Goal: Task Accomplishment & Management: Manage account settings

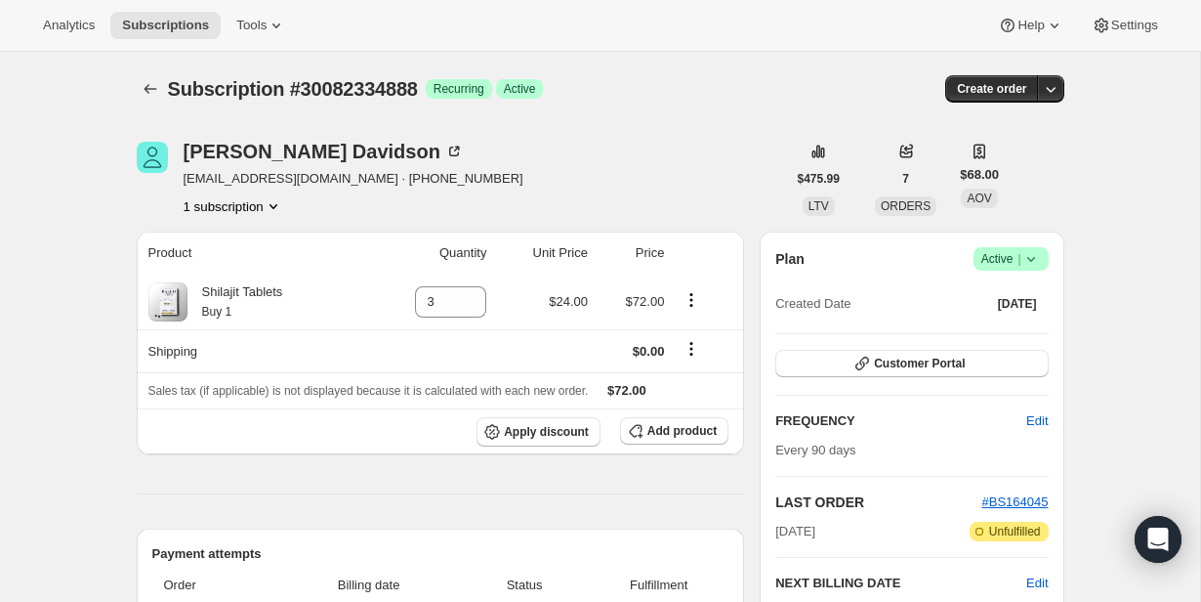
click at [1035, 261] on icon at bounding box center [1032, 259] width 20 height 20
click at [1028, 326] on span "Cancel subscription" at bounding box center [1005, 330] width 110 height 15
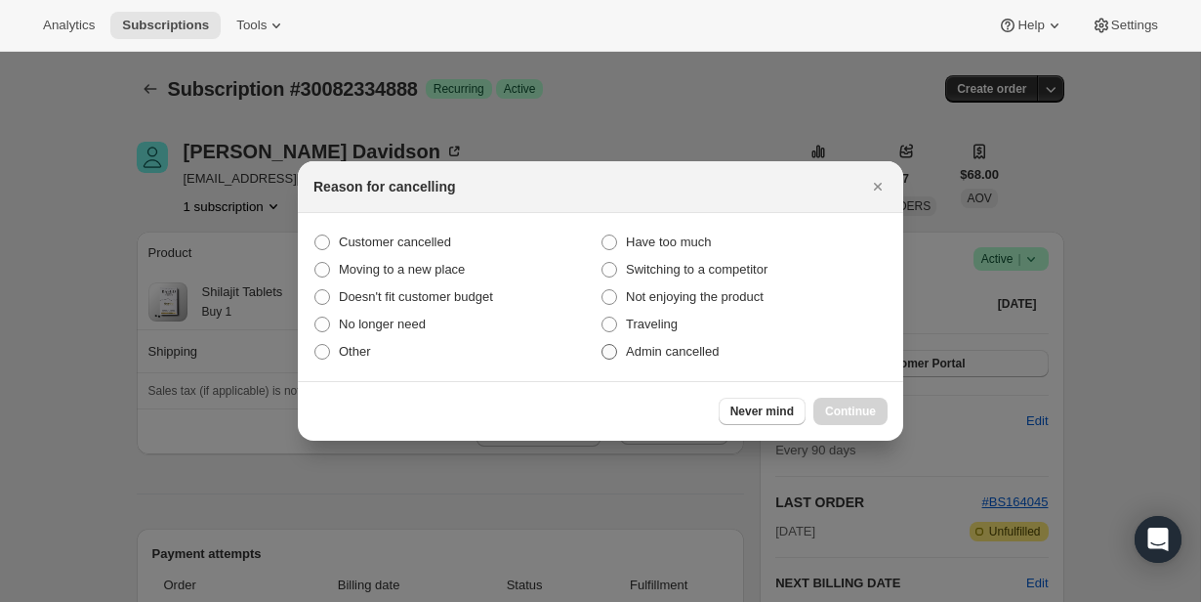
click at [726, 358] on label "Admin cancelled" at bounding box center [744, 351] width 287 height 27
click at [603, 345] on input "Admin cancelled" at bounding box center [602, 344] width 1 height 1
radio input "true"
click at [875, 411] on span "Continue" at bounding box center [850, 411] width 51 height 16
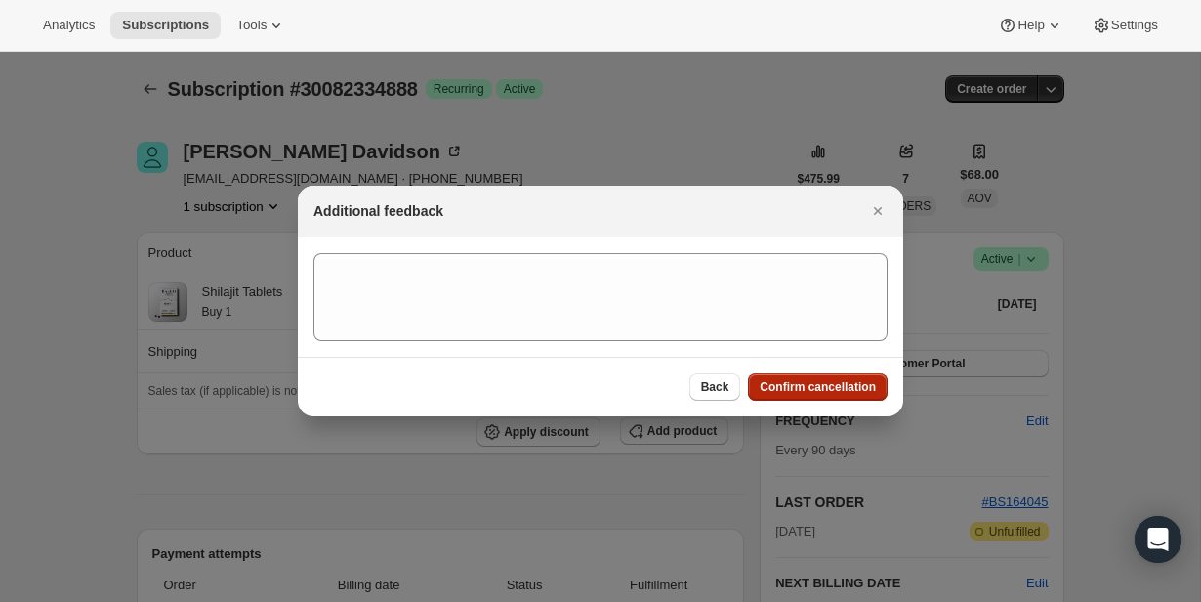
click at [861, 378] on button "Confirm cancellation" at bounding box center [818, 386] width 140 height 27
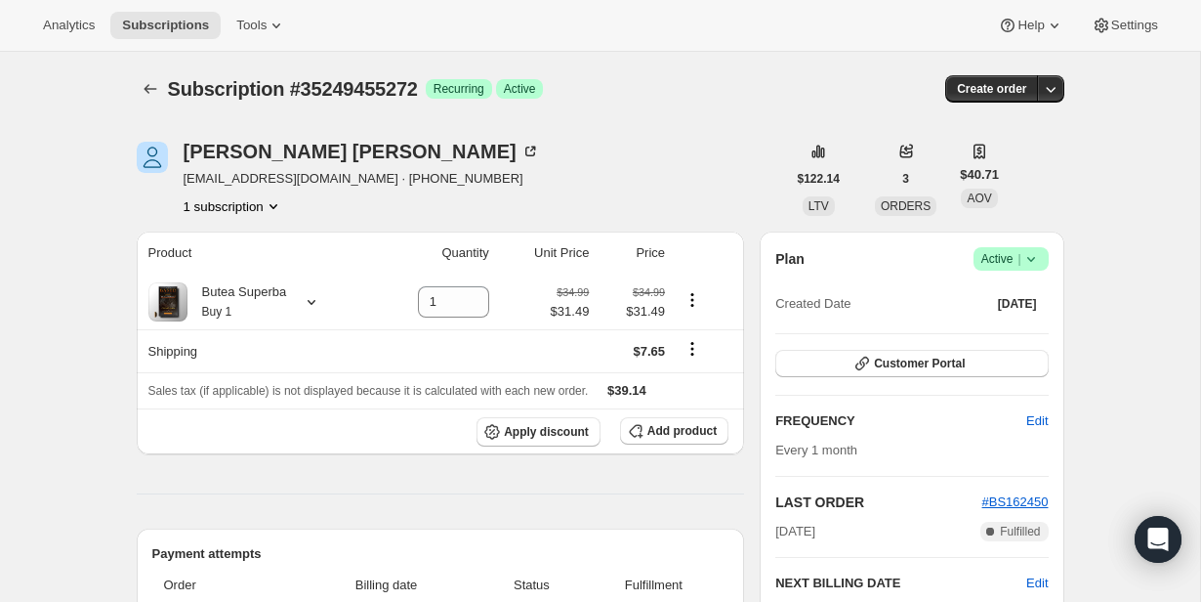
click at [1036, 260] on icon at bounding box center [1032, 259] width 20 height 20
click at [1012, 333] on span "Cancel subscription" at bounding box center [1005, 330] width 110 height 15
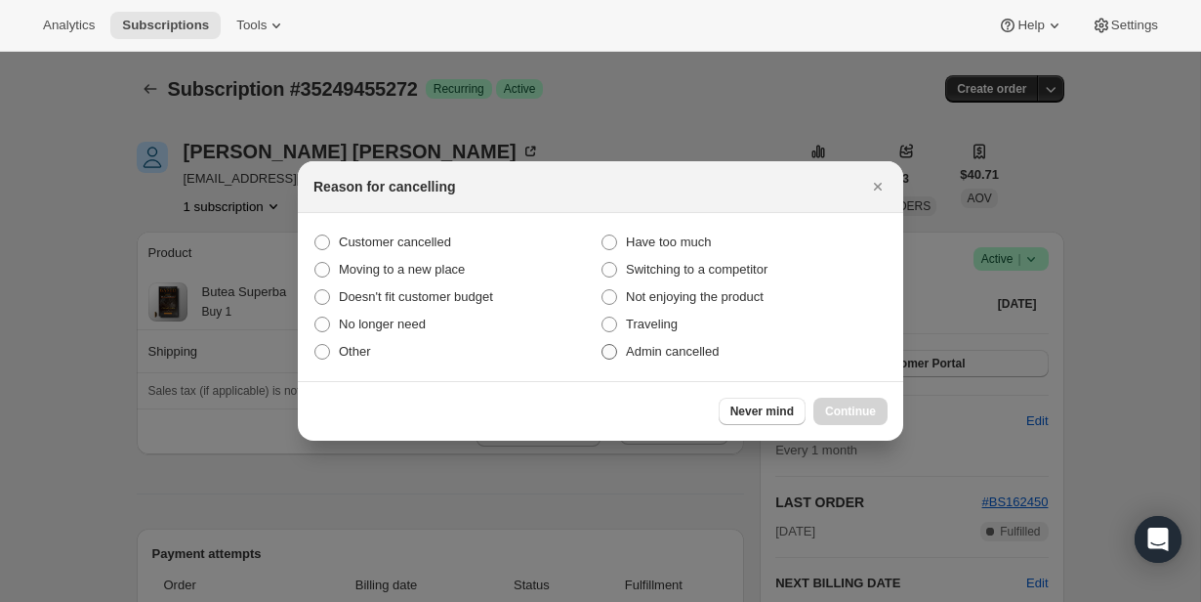
click at [737, 355] on label "Admin cancelled" at bounding box center [744, 351] width 287 height 27
click at [603, 345] on input "Admin cancelled" at bounding box center [602, 344] width 1 height 1
radio input "true"
click at [811, 403] on div "Never mind Continue" at bounding box center [803, 410] width 169 height 27
click at [829, 408] on span "Continue" at bounding box center [850, 411] width 51 height 16
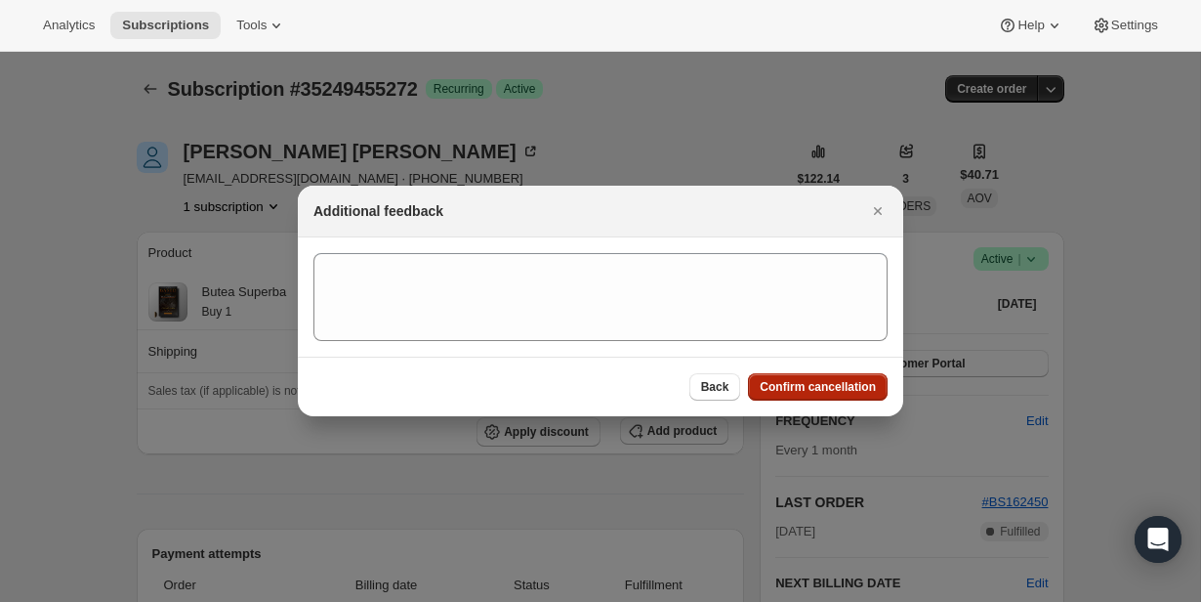
click at [832, 387] on span "Confirm cancellation" at bounding box center [818, 387] width 116 height 16
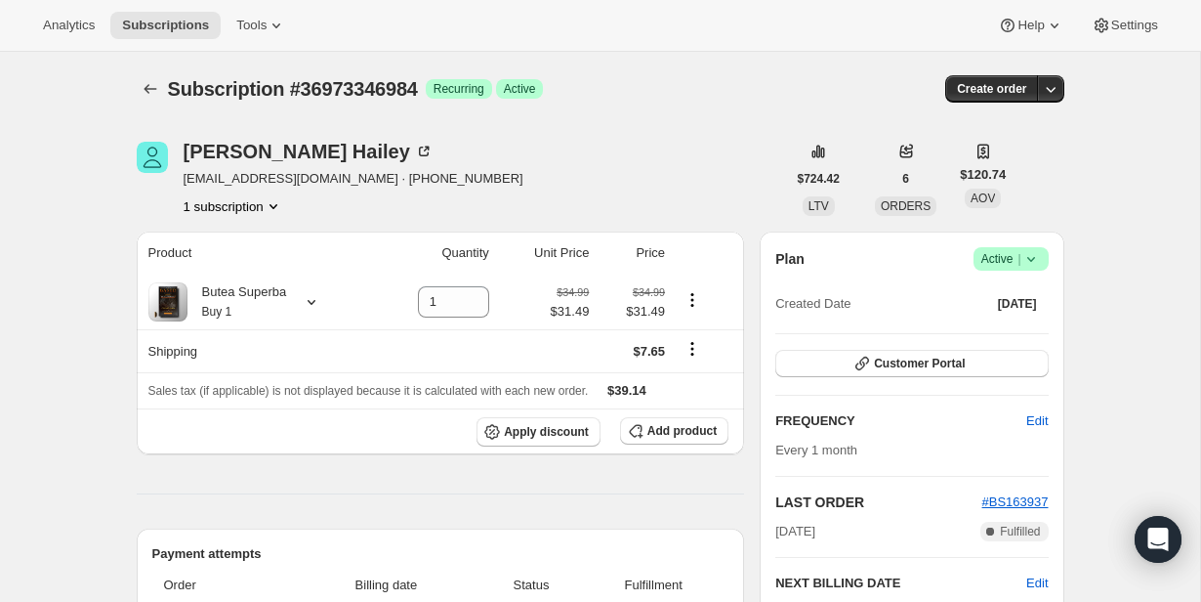
click at [1031, 258] on icon at bounding box center [1032, 259] width 20 height 20
click at [1005, 321] on span "Cancel subscription" at bounding box center [1005, 331] width 110 height 20
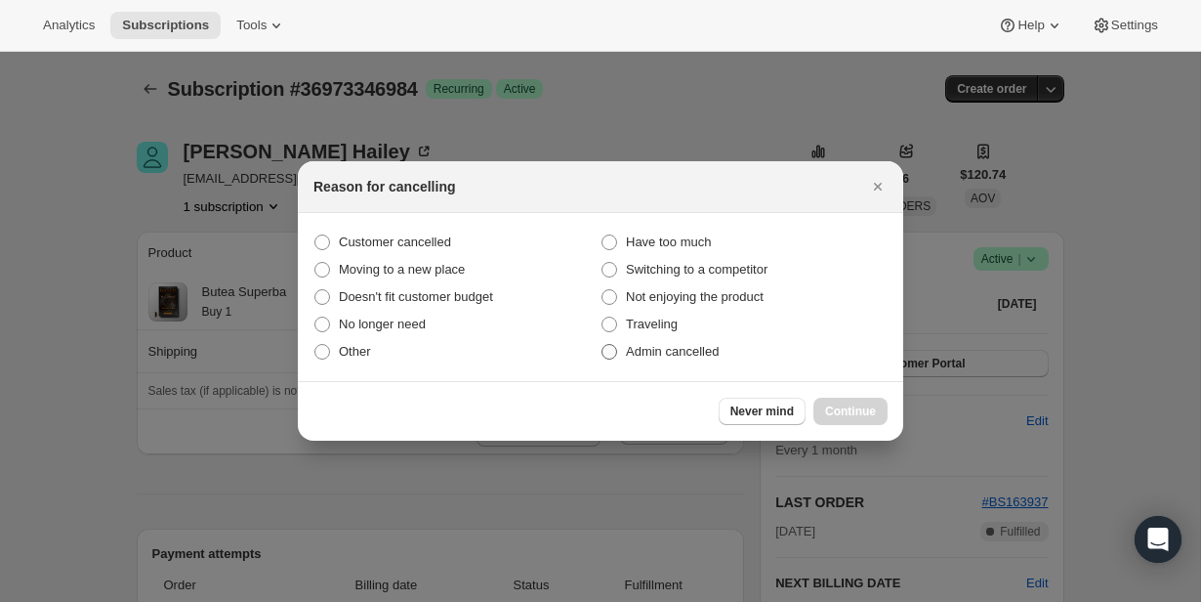
click at [710, 358] on span "Admin cancelled" at bounding box center [672, 352] width 93 height 20
click at [603, 345] on input "Admin cancelled" at bounding box center [602, 344] width 1 height 1
radio input "true"
click at [857, 405] on span "Continue" at bounding box center [850, 411] width 51 height 16
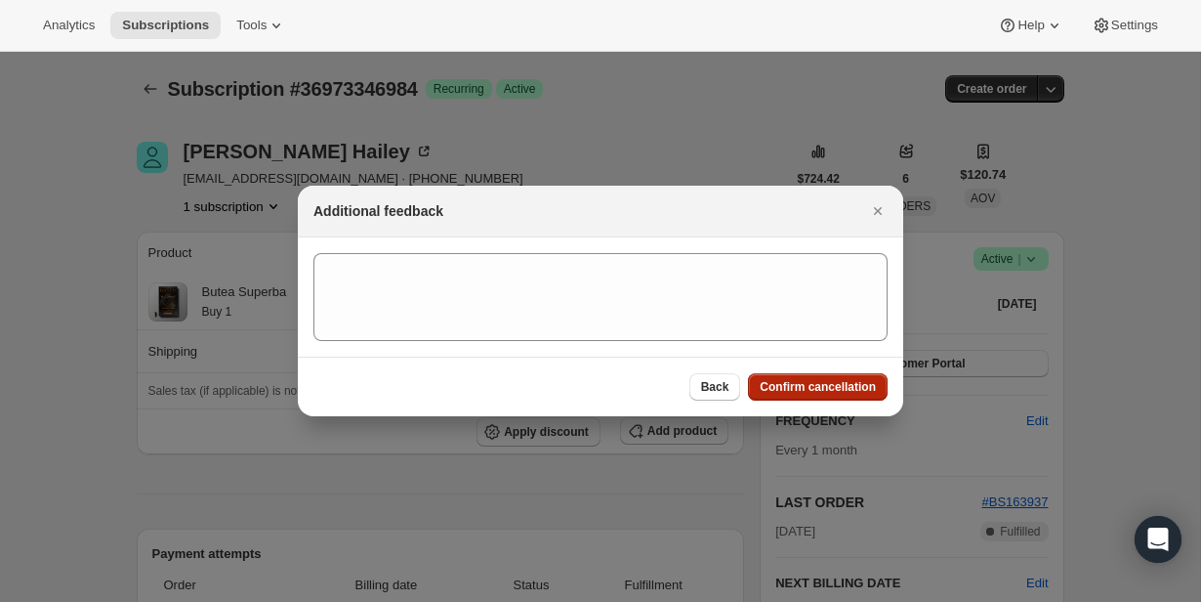
click at [852, 382] on span "Confirm cancellation" at bounding box center [818, 387] width 116 height 16
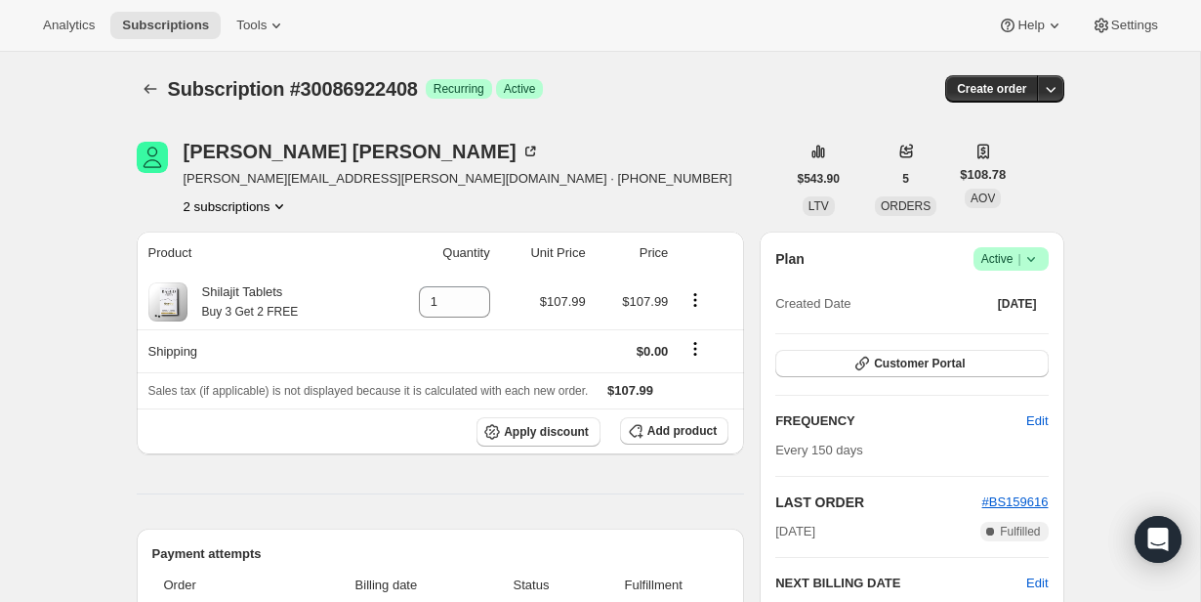
click at [1025, 260] on icon at bounding box center [1032, 259] width 20 height 20
click at [1013, 329] on span "Cancel subscription" at bounding box center [1005, 330] width 110 height 15
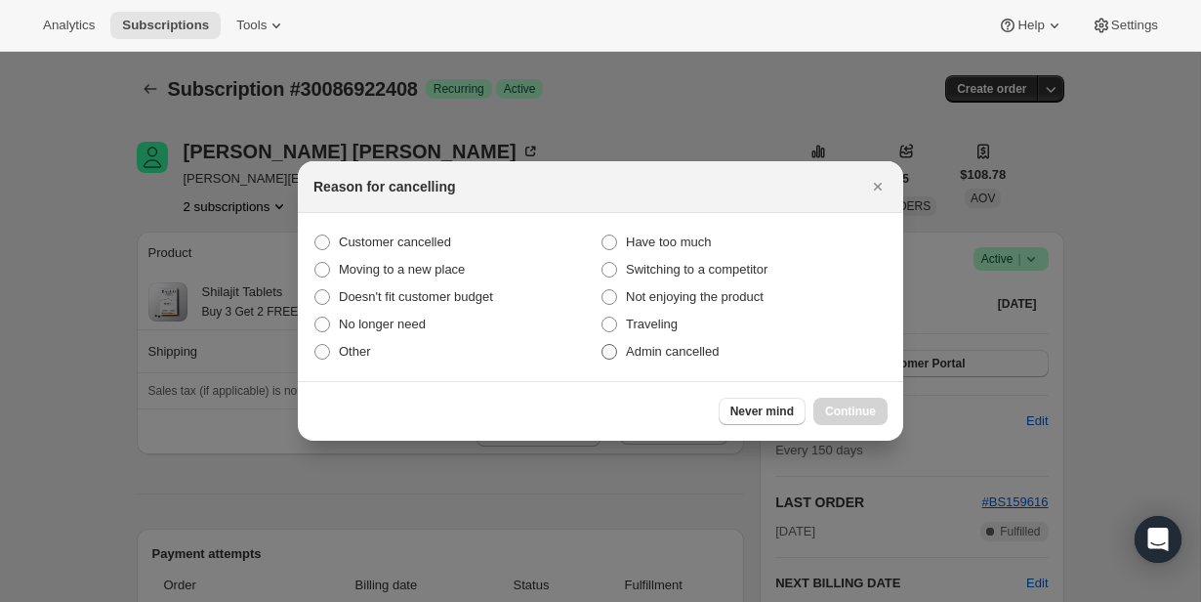
click at [719, 358] on span "Admin cancelled" at bounding box center [672, 351] width 93 height 15
click at [603, 345] on input "Admin cancelled" at bounding box center [602, 344] width 1 height 1
radio input "true"
click at [832, 406] on span "Continue" at bounding box center [850, 411] width 51 height 16
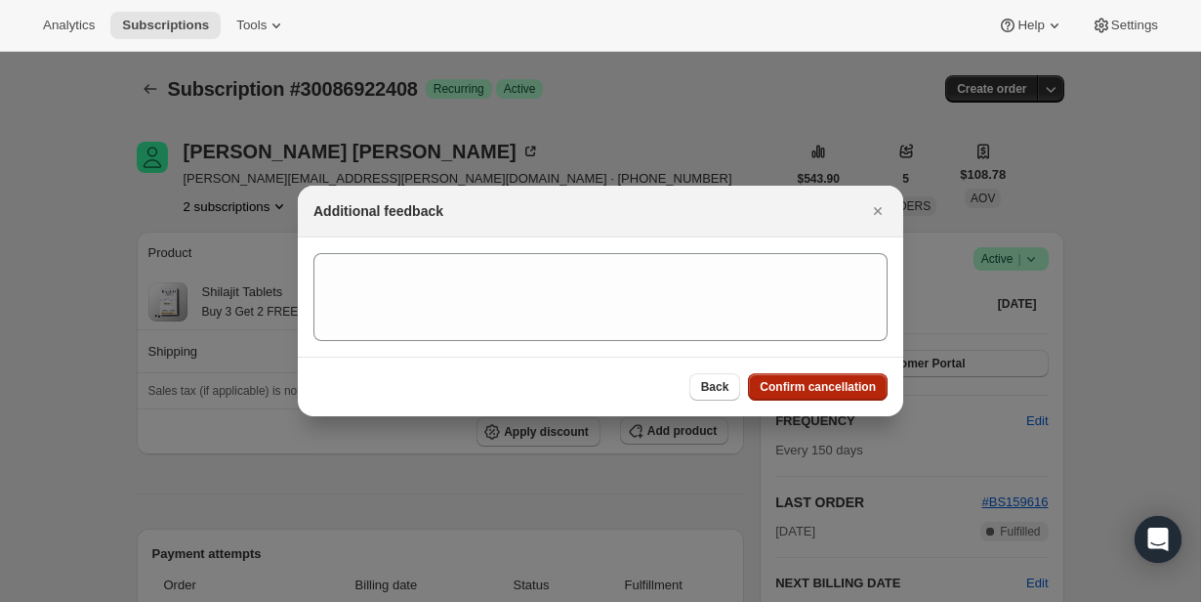
click at [832, 381] on span "Confirm cancellation" at bounding box center [818, 387] width 116 height 16
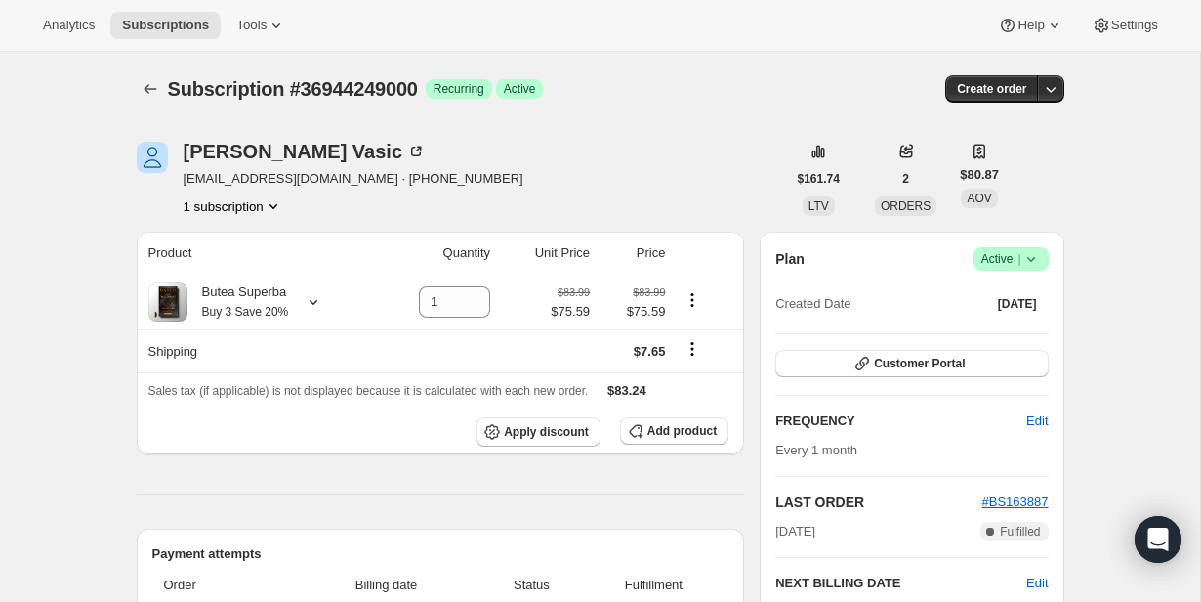
click at [1013, 264] on span "Active |" at bounding box center [1012, 259] width 60 height 20
click at [1006, 317] on button "Cancel subscription" at bounding box center [1005, 329] width 122 height 31
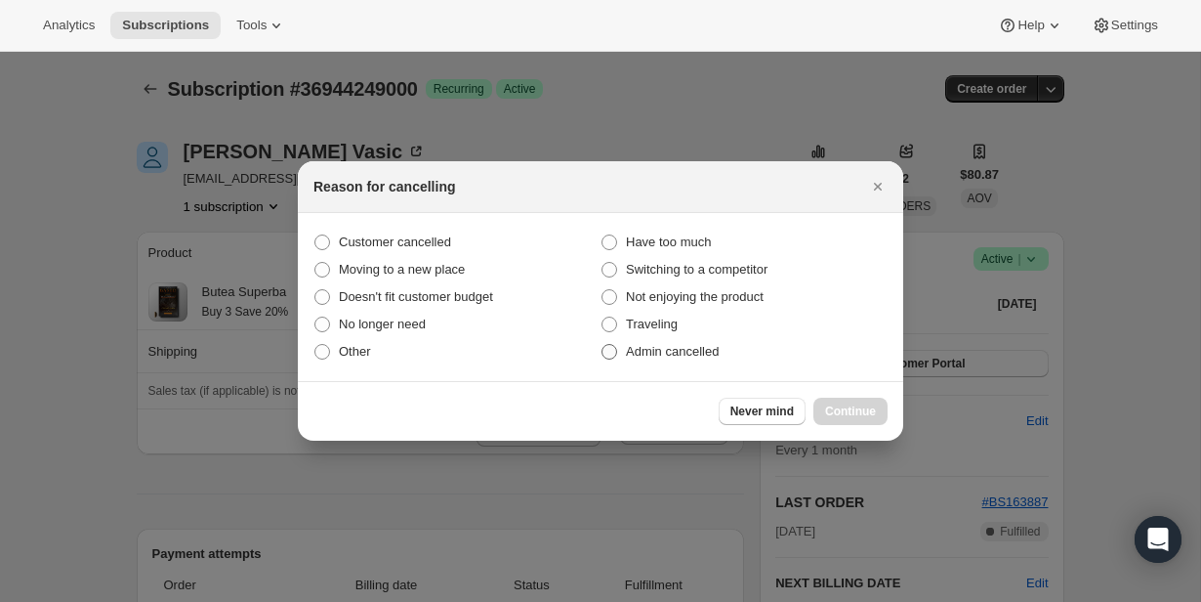
click at [710, 355] on span "Admin cancelled" at bounding box center [672, 351] width 93 height 15
click at [603, 345] on input "Admin cancelled" at bounding box center [602, 344] width 1 height 1
radio input "true"
click at [850, 404] on span "Continue" at bounding box center [850, 411] width 51 height 16
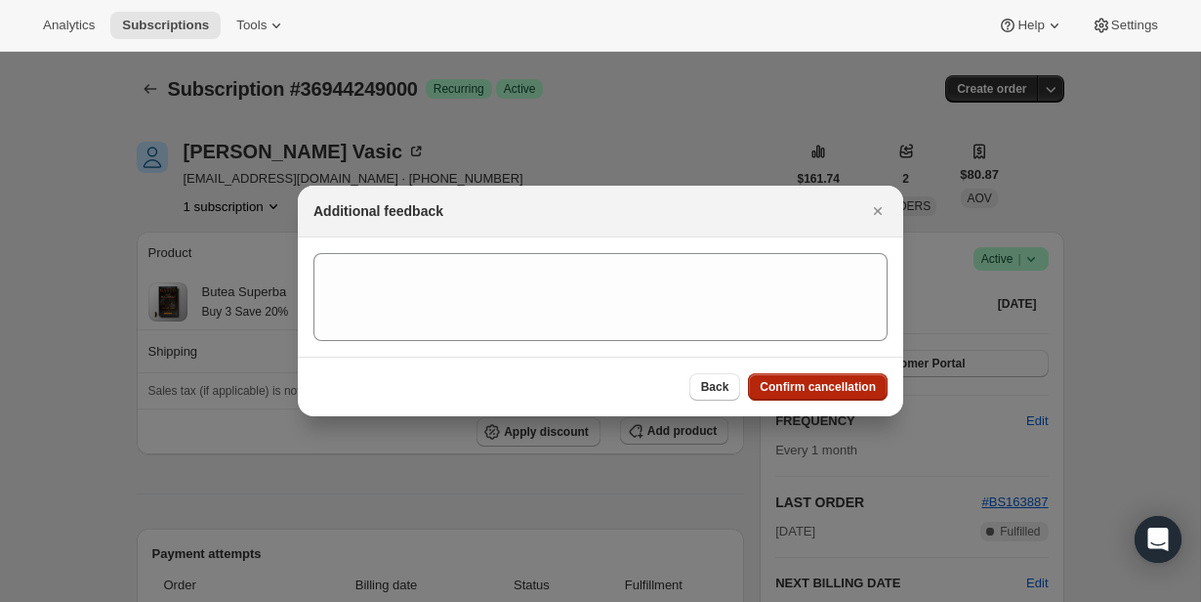
click at [848, 380] on span "Confirm cancellation" at bounding box center [818, 387] width 116 height 16
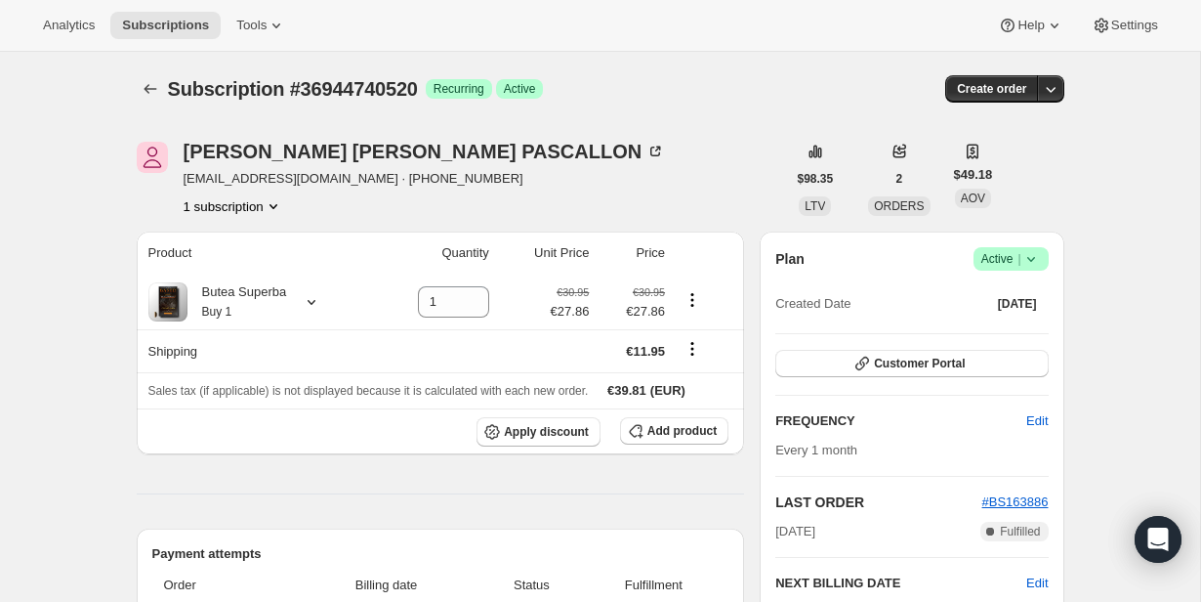
click at [1042, 261] on span "Success Active |" at bounding box center [1011, 258] width 75 height 23
click at [1007, 326] on span "Cancel subscription" at bounding box center [1005, 330] width 110 height 15
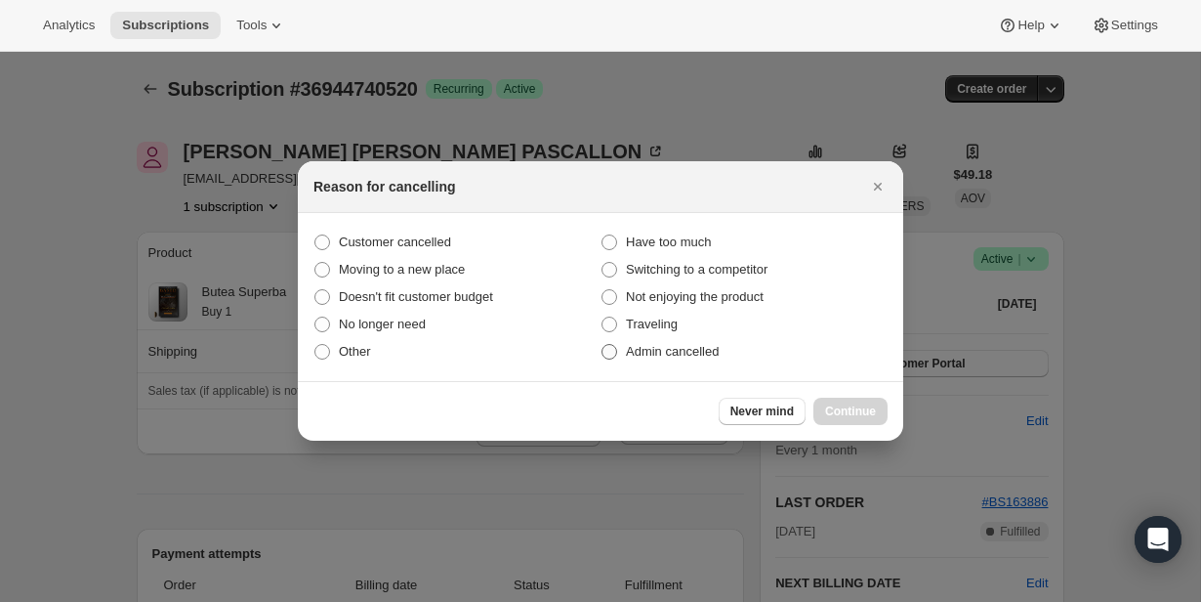
click at [747, 355] on label "Admin cancelled" at bounding box center [744, 351] width 287 height 27
click at [603, 345] on input "Admin cancelled" at bounding box center [602, 344] width 1 height 1
radio input "true"
click at [824, 398] on button "Continue" at bounding box center [851, 410] width 74 height 27
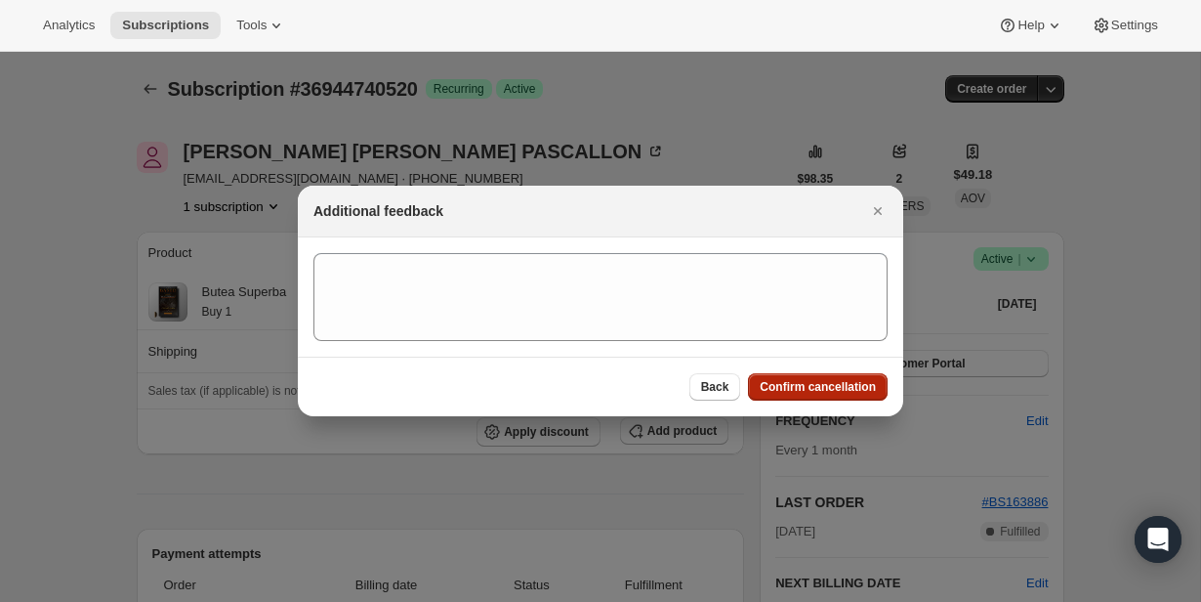
click at [824, 390] on span "Confirm cancellation" at bounding box center [818, 387] width 116 height 16
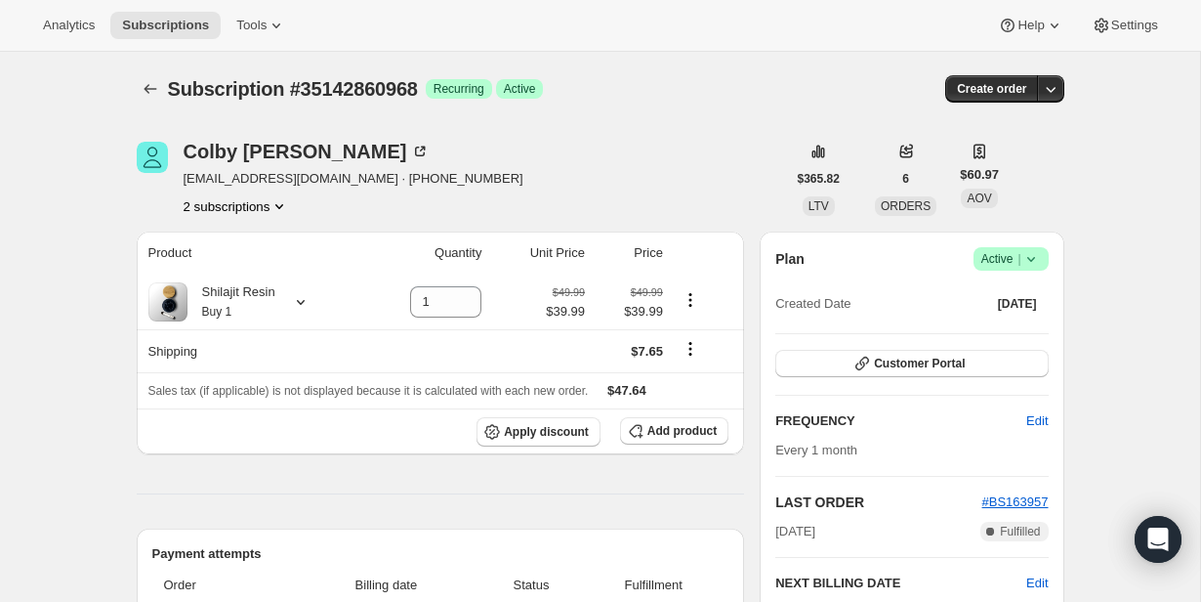
click at [258, 197] on button "2 subscriptions" at bounding box center [237, 206] width 106 height 20
click at [266, 264] on button "35890593960" at bounding box center [232, 275] width 147 height 31
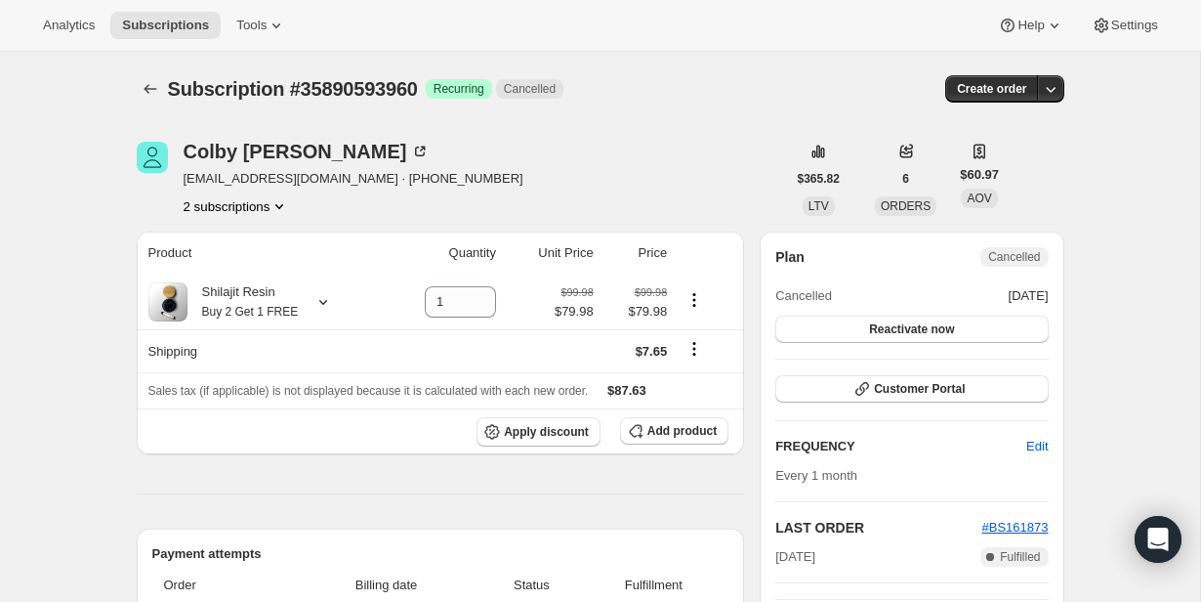
click at [259, 200] on button "2 subscriptions" at bounding box center [237, 206] width 106 height 20
click at [273, 237] on span "35142860968" at bounding box center [232, 243] width 136 height 20
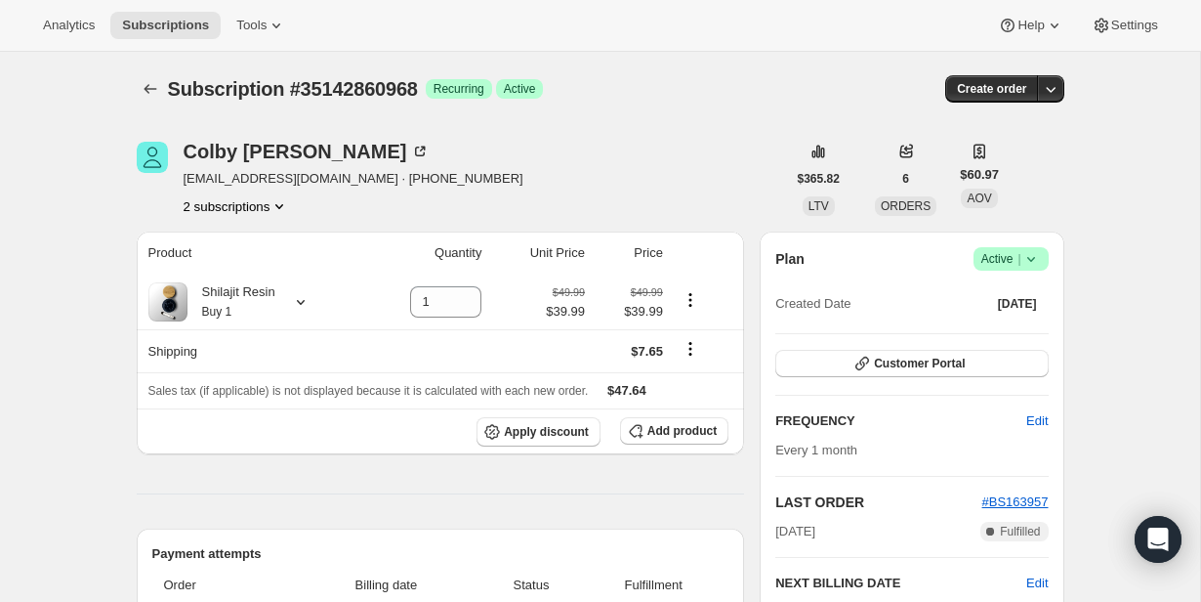
click at [1025, 254] on icon at bounding box center [1032, 259] width 20 height 20
click at [1011, 335] on span "Cancel subscription" at bounding box center [1005, 330] width 110 height 15
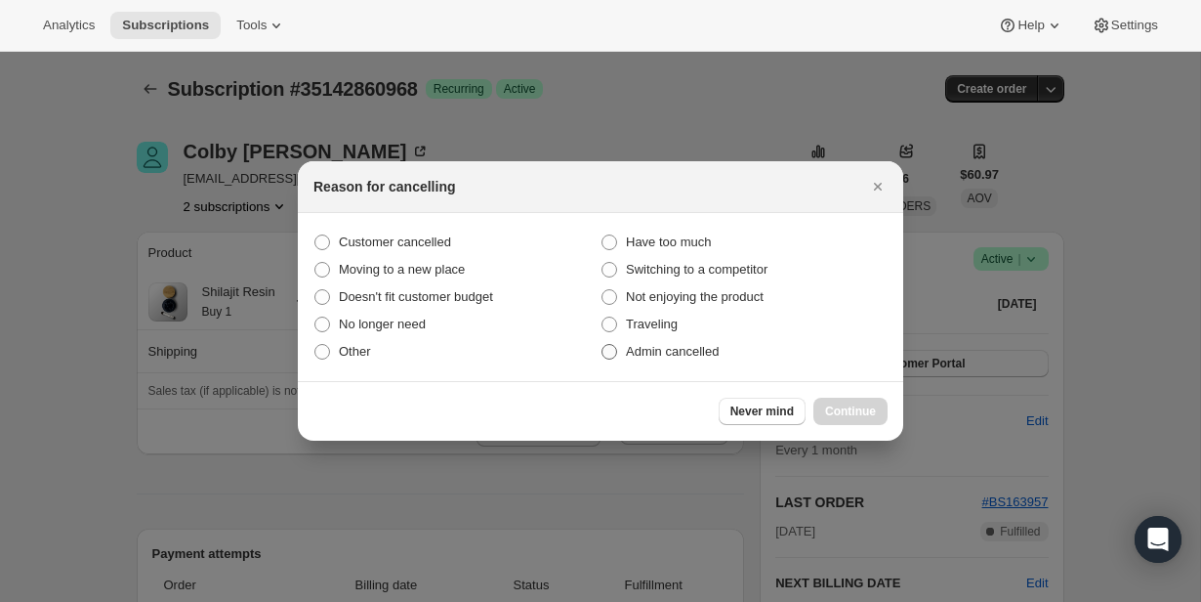
click at [715, 363] on label "Admin cancelled" at bounding box center [744, 351] width 287 height 27
click at [603, 345] on input "Admin cancelled" at bounding box center [602, 344] width 1 height 1
radio input "true"
click at [845, 414] on span "Continue" at bounding box center [850, 411] width 51 height 16
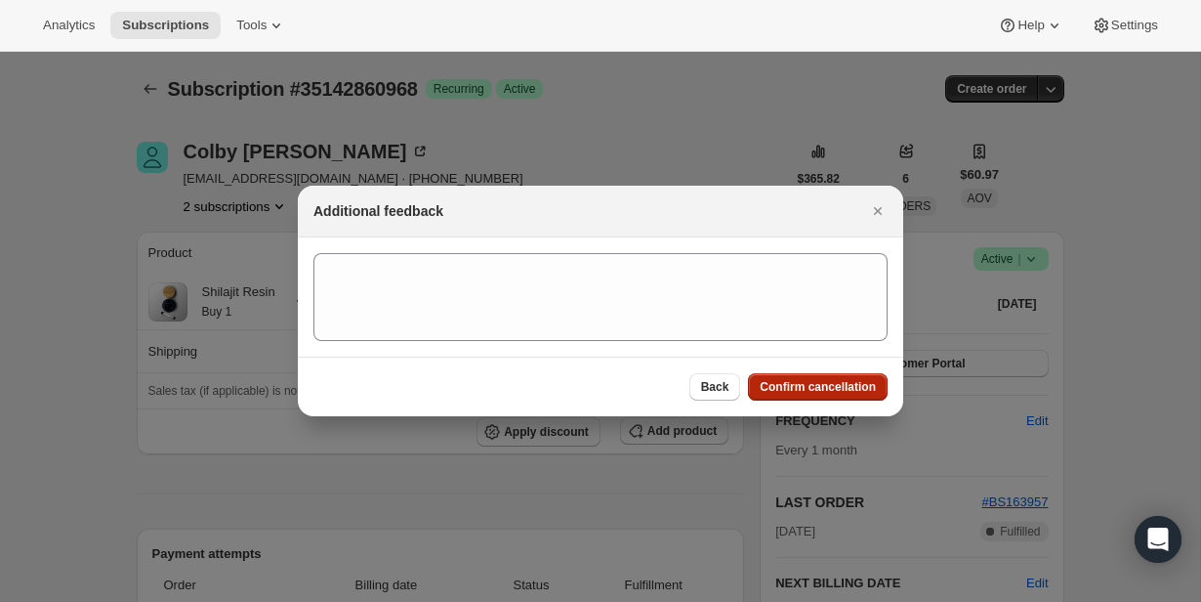
click at [852, 375] on button "Confirm cancellation" at bounding box center [818, 386] width 140 height 27
